Goal: Task Accomplishment & Management: Use online tool/utility

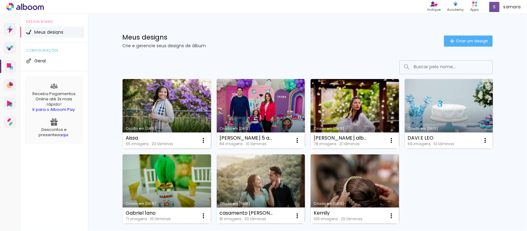
click at [171, 95] on link "Criado em [DATE]" at bounding box center [167, 114] width 89 height 70
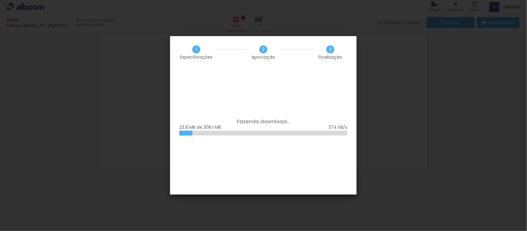
scroll to position [2626, 0]
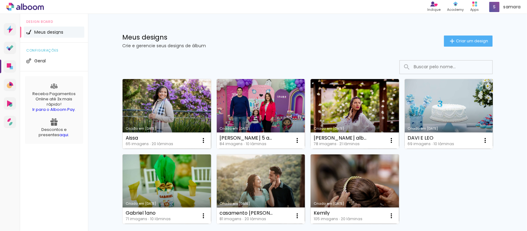
click at [173, 96] on link "Criado em [DATE]" at bounding box center [167, 114] width 89 height 70
click at [0, 0] on neon-animated-pages "Confirmar Cancelar" at bounding box center [0, 0] width 0 height 0
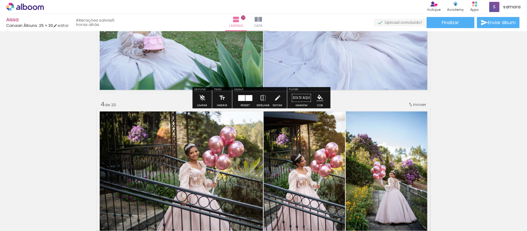
scroll to position [424, 0]
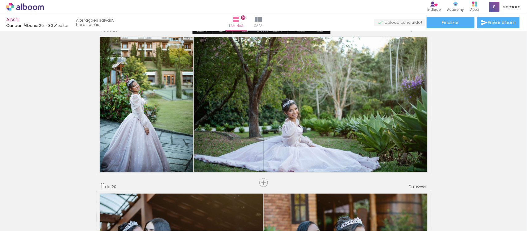
scroll to position [1428, 0]
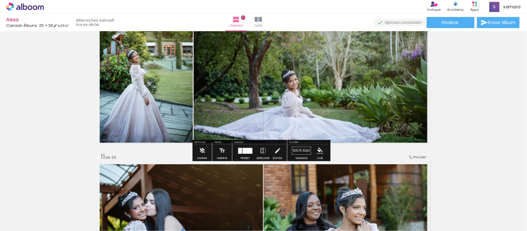
scroll to position [1505, 0]
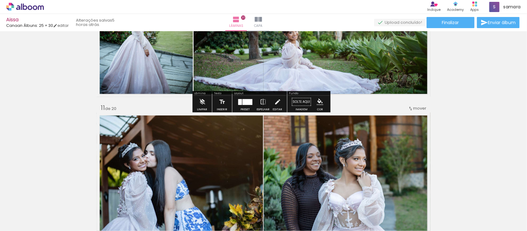
drag, startPoint x: 211, startPoint y: 110, endPoint x: 54, endPoint y: 117, distance: 157.0
click at [54, 117] on div "Inserir lâmina 1 de 20 Inserir lâmina 2 de 20 Inserir lâmina 3 de 20 Inserir lâ…" at bounding box center [263, 175] width 527 height 3294
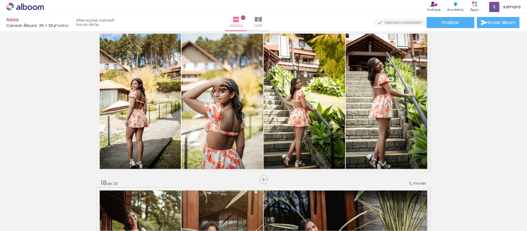
scroll to position [2547, 0]
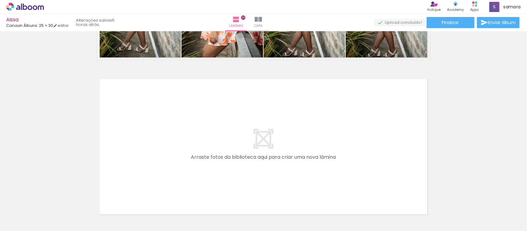
scroll to position [3126, 0]
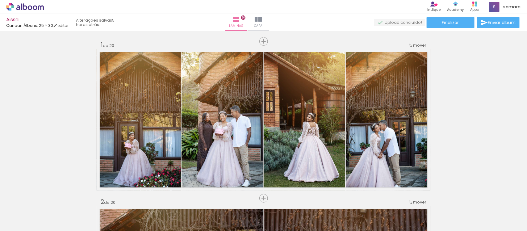
scroll to position [3126, 0]
